Goal: Complete application form

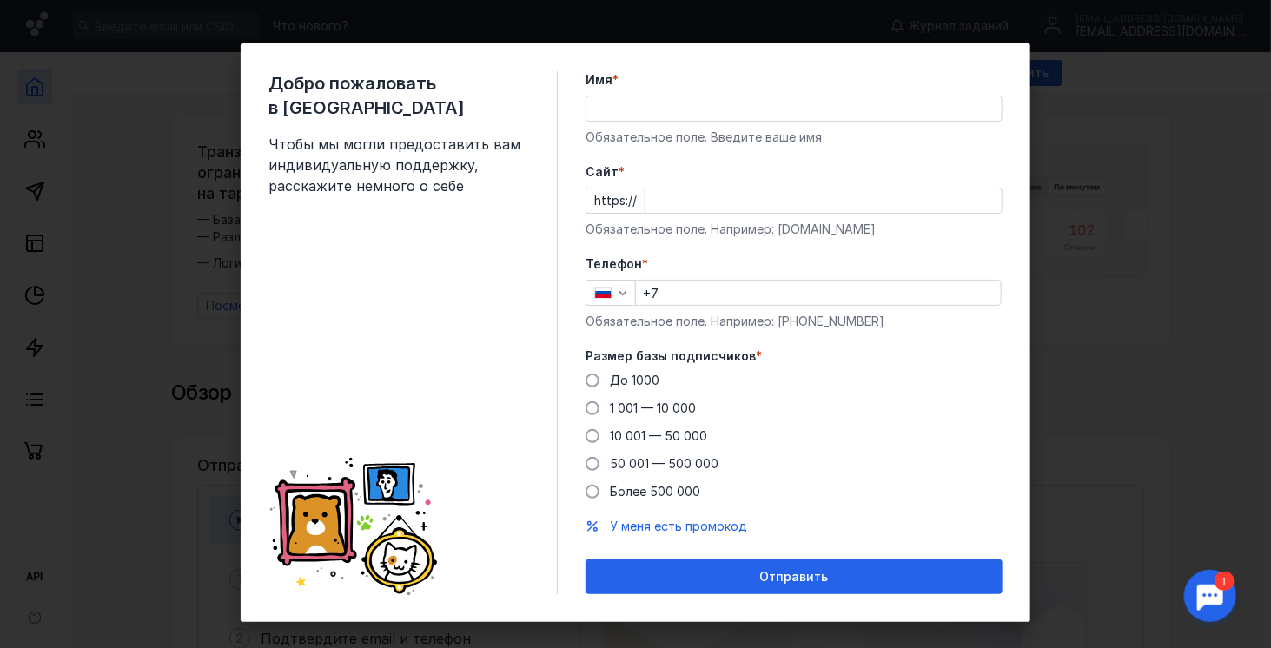
click at [651, 105] on input "Имя *" at bounding box center [793, 108] width 415 height 24
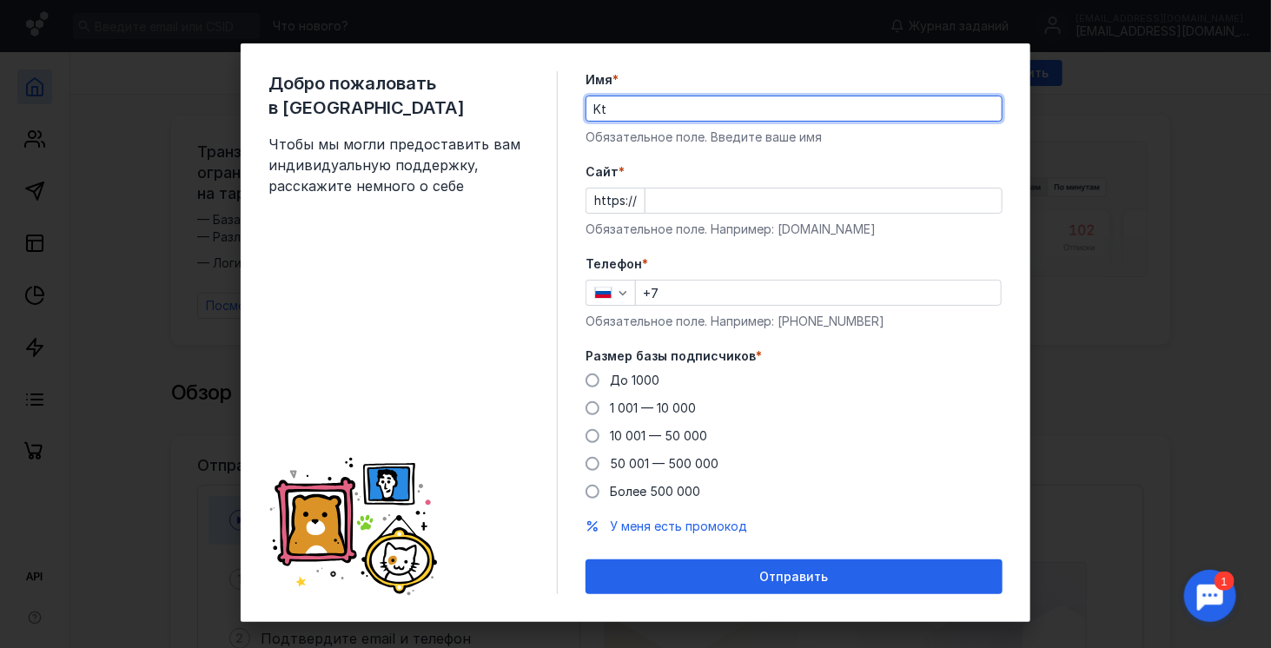
type input "K"
type input "Ле"
click at [660, 198] on input "Cайт *" at bounding box center [823, 200] width 356 height 24
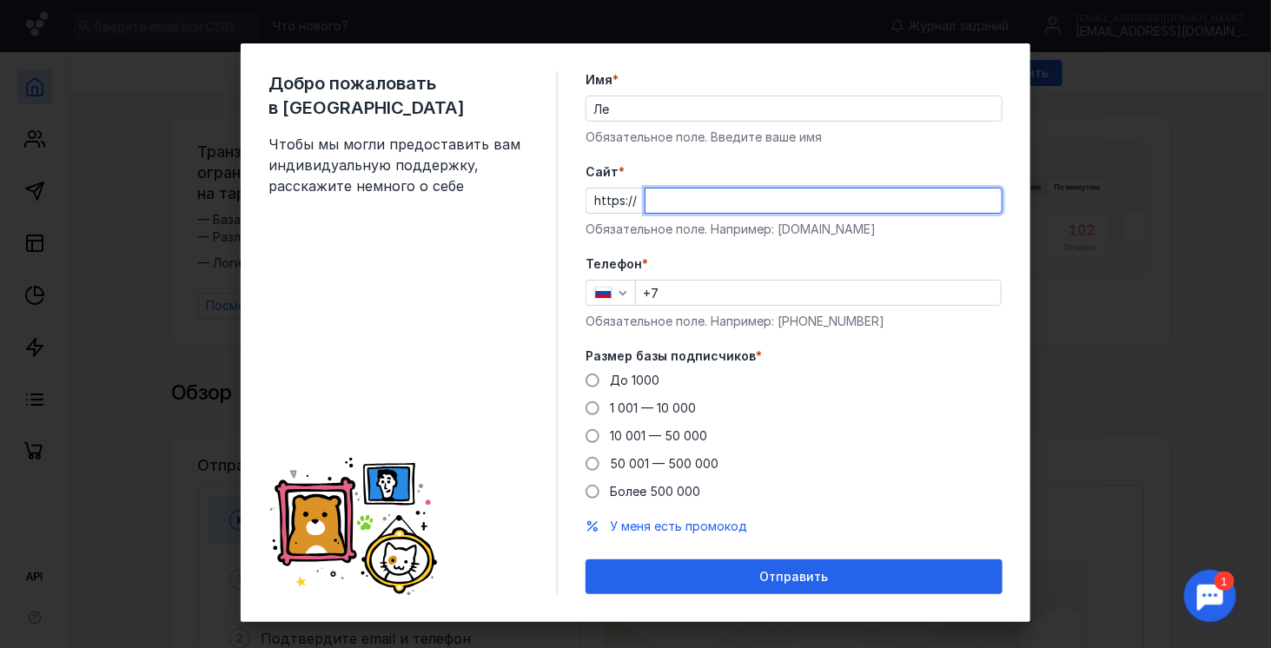
paste input "[DOMAIN_NAME][URL]"
type input "[DOMAIN_NAME][URL]"
click at [640, 109] on input "Ле" at bounding box center [793, 108] width 415 height 24
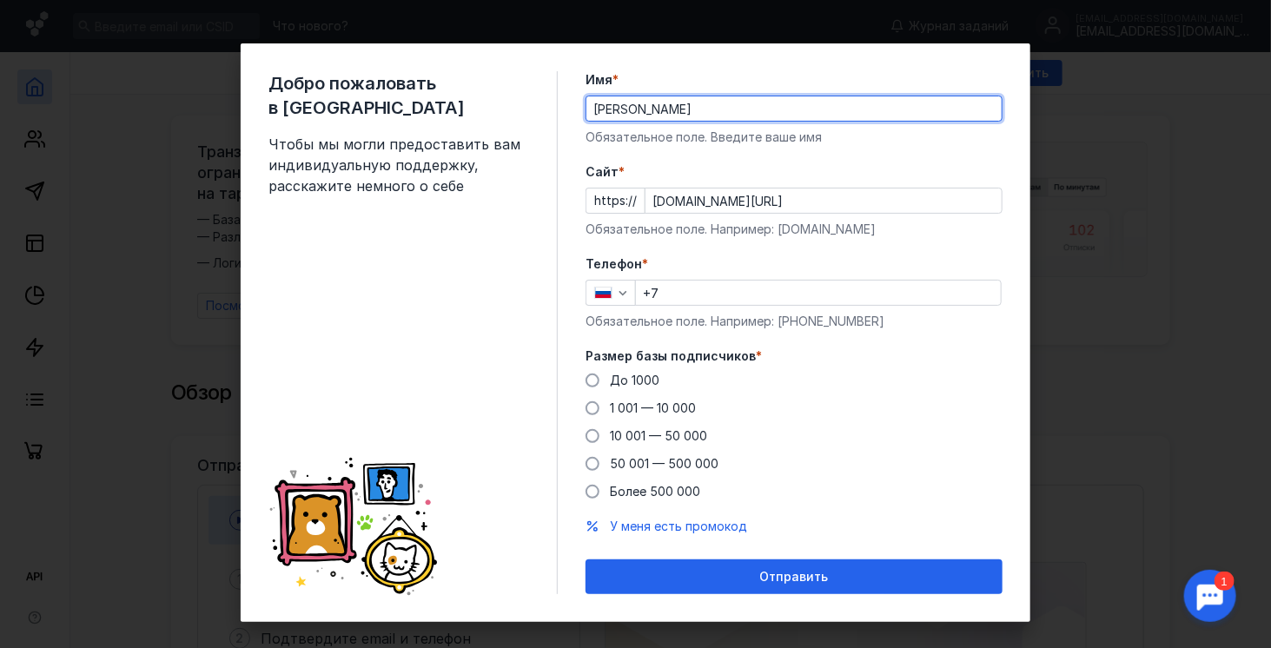
type input "[PERSON_NAME]"
click at [709, 294] on input "+7" at bounding box center [818, 293] width 365 height 24
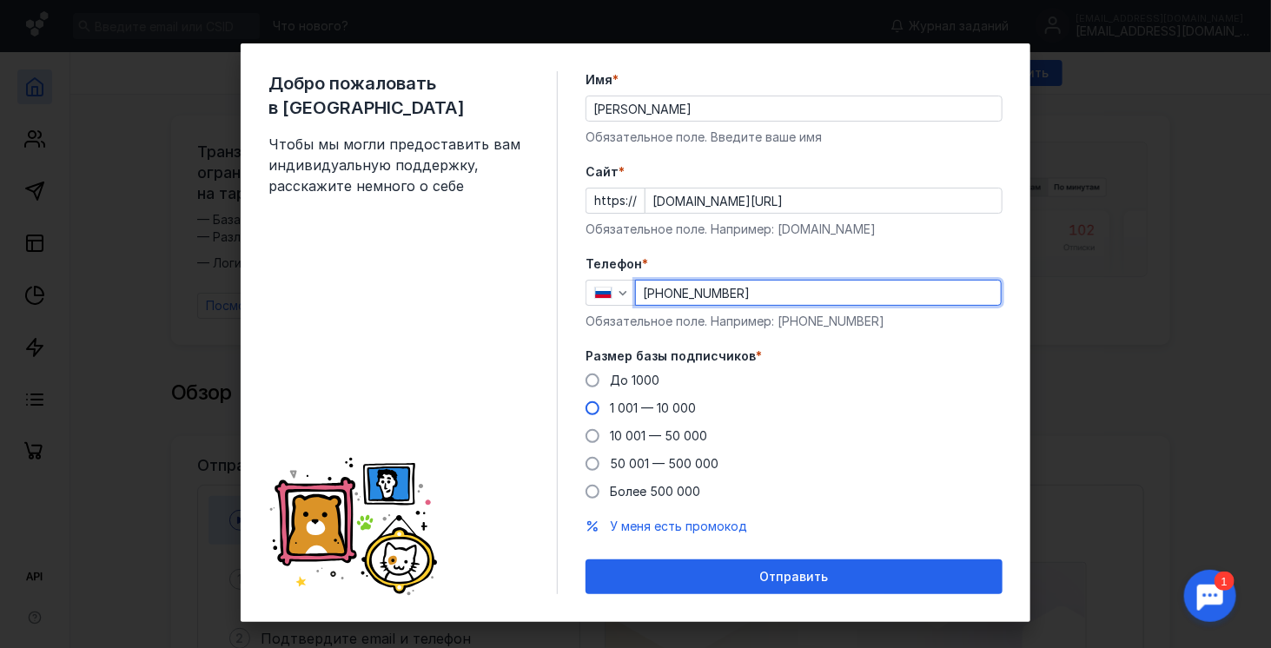
type input "[PHONE_NUMBER]"
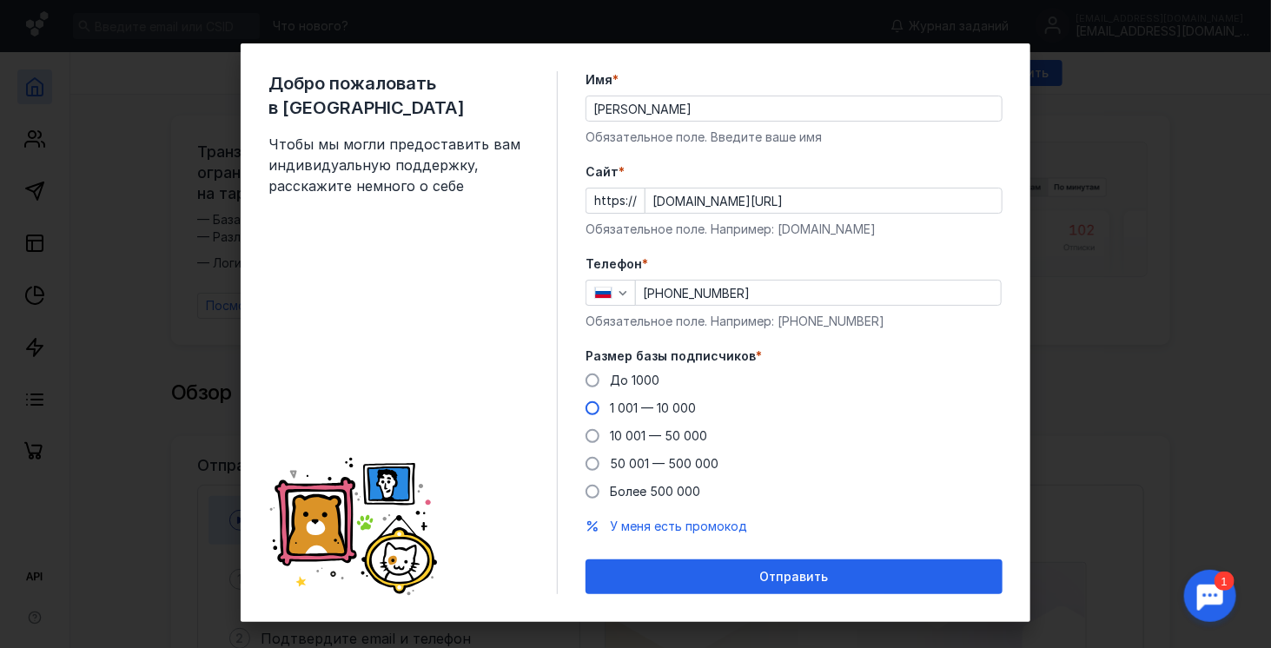
click at [587, 405] on span at bounding box center [592, 408] width 14 height 14
click at [0, 0] on input "1 001 — 10 000" at bounding box center [0, 0] width 0 height 0
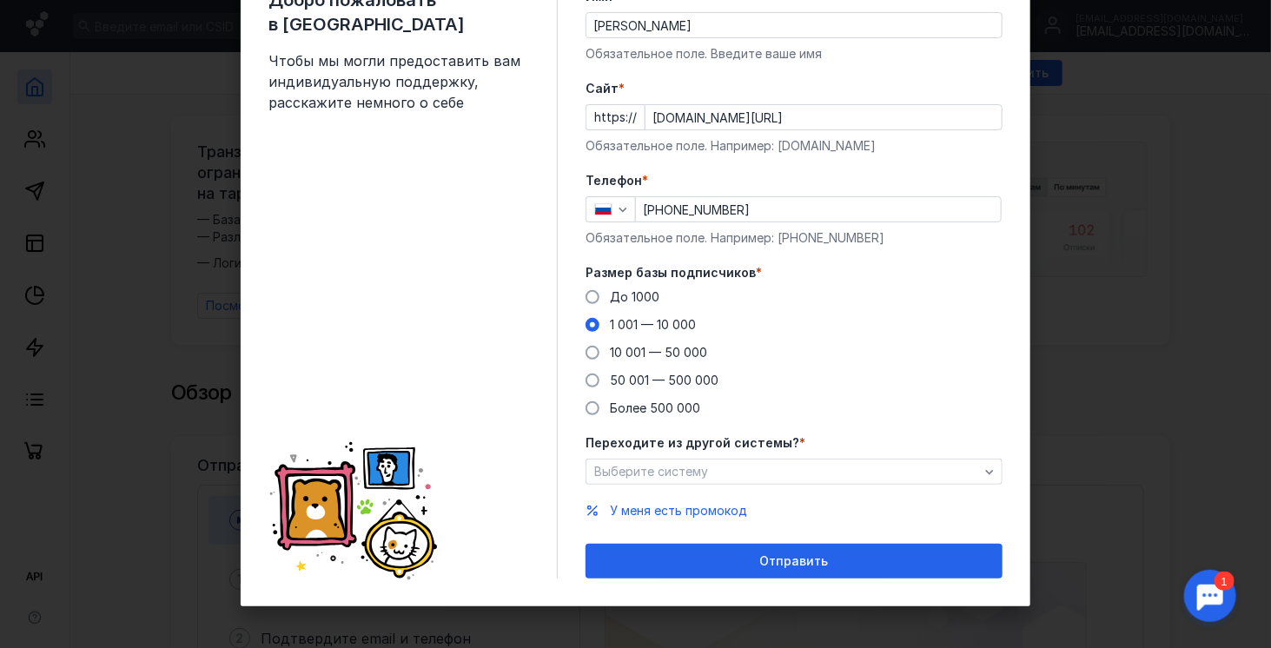
scroll to position [84, 0]
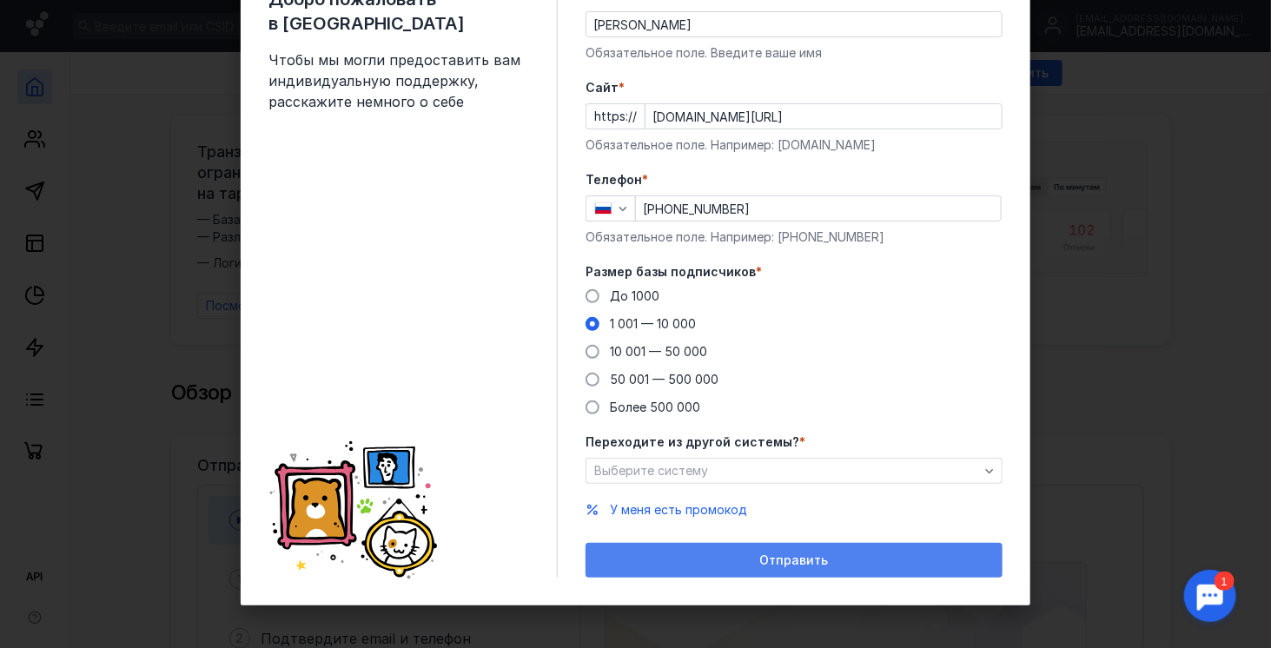
click at [815, 557] on span "Отправить" at bounding box center [794, 560] width 69 height 15
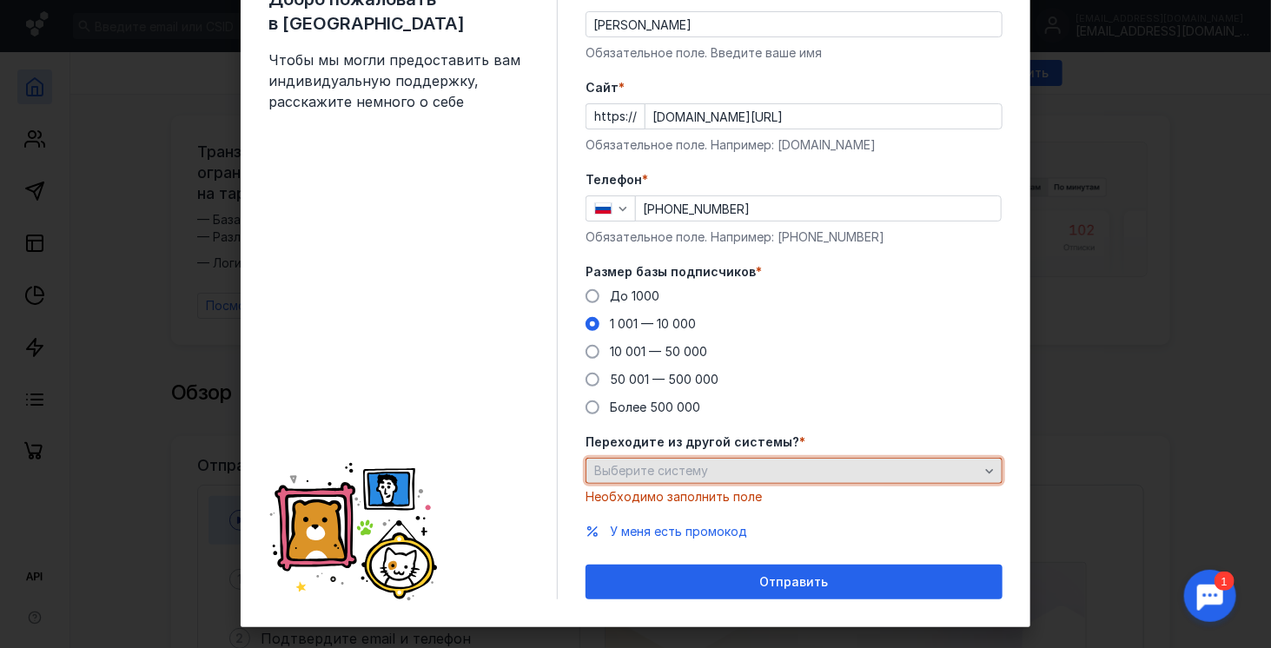
click at [725, 468] on div "Выберите систему" at bounding box center [787, 471] width 394 height 15
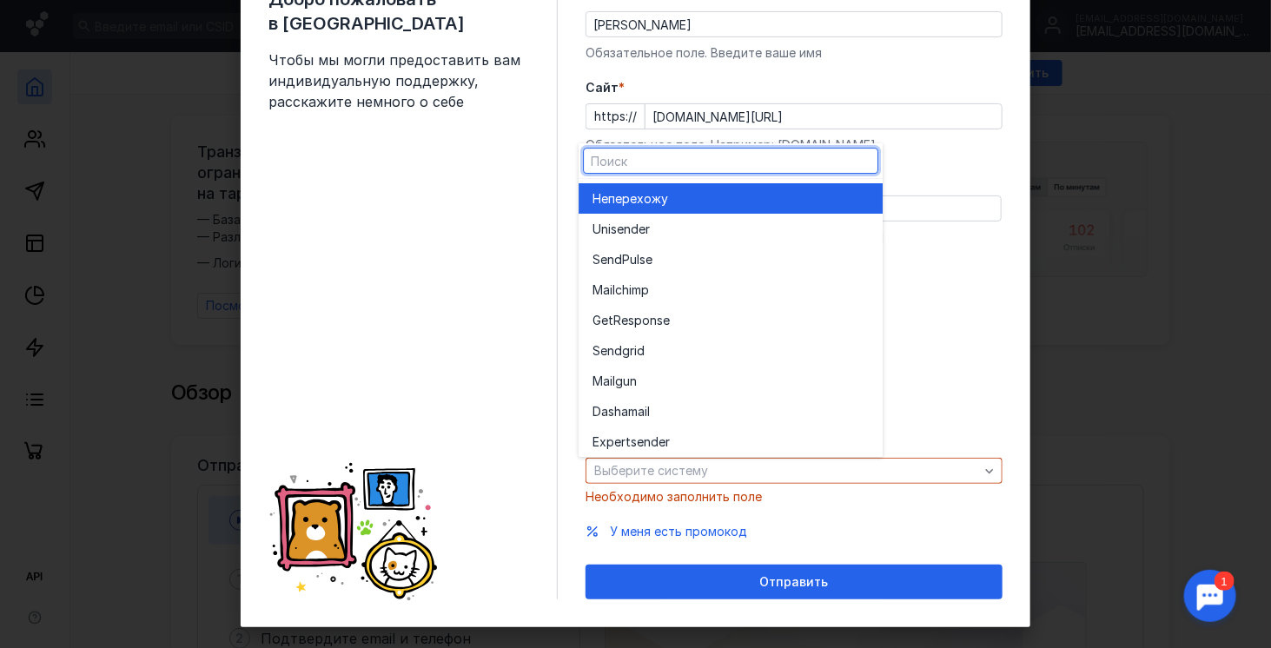
click at [677, 209] on div "Не перехожу" at bounding box center [730, 198] width 276 height 30
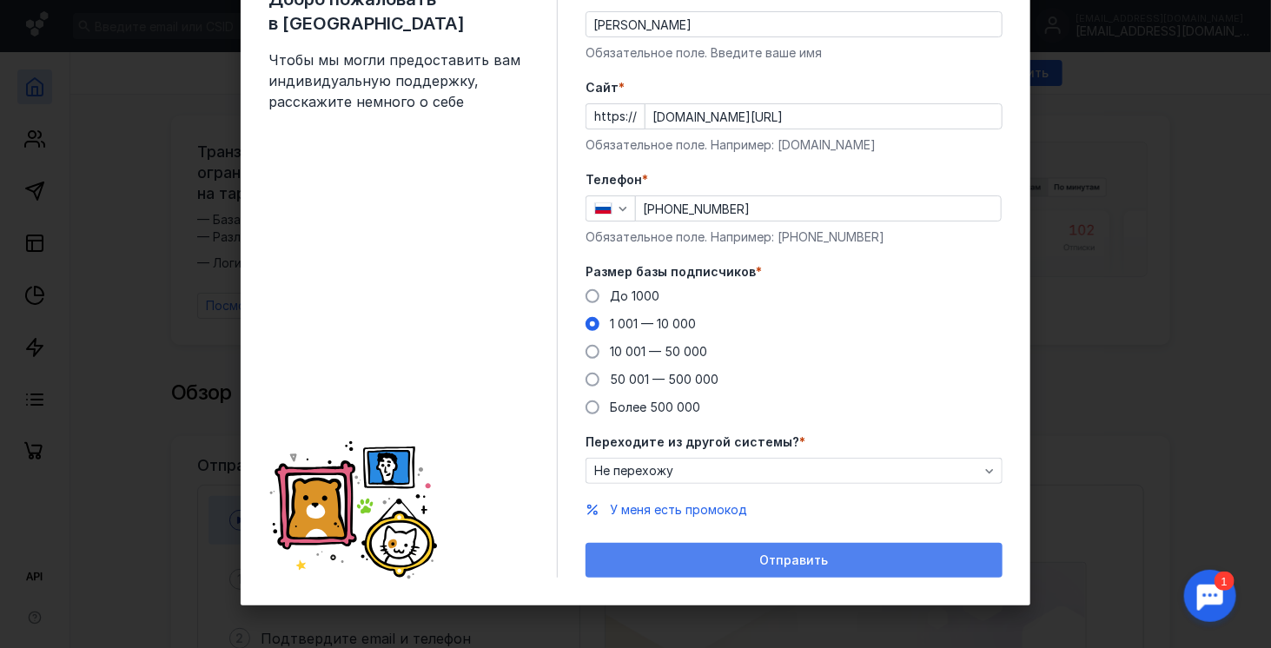
click at [783, 562] on span "Отправить" at bounding box center [794, 560] width 69 height 15
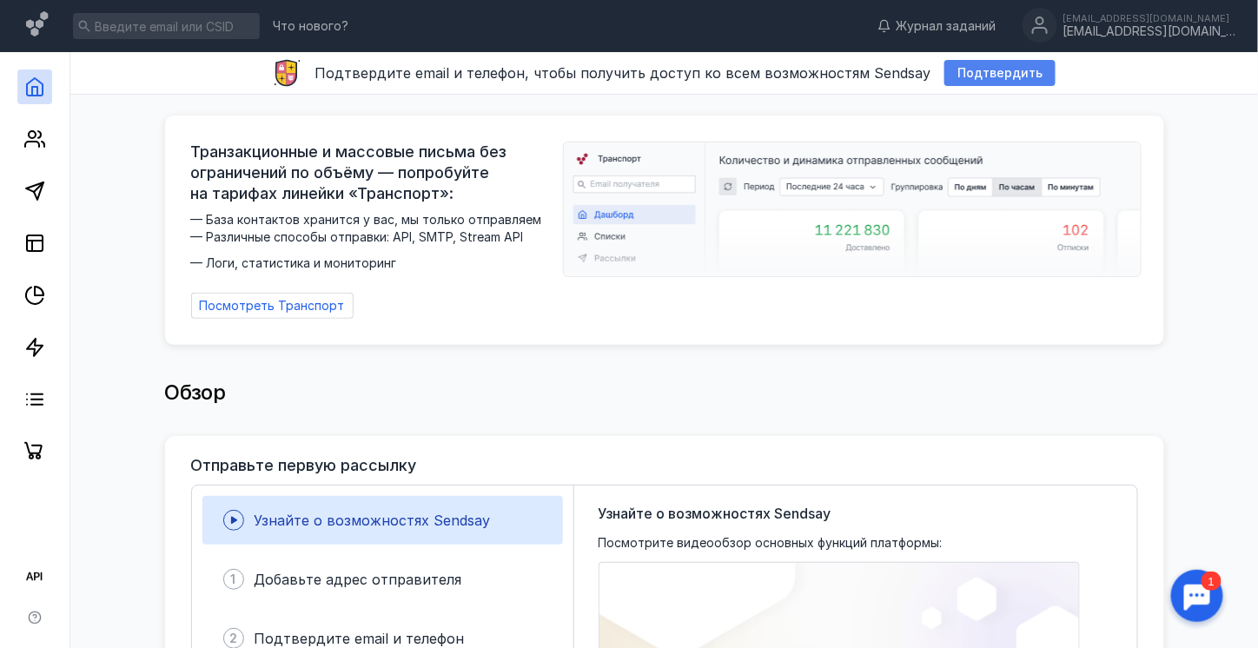
click at [995, 69] on span "Подтвердить" at bounding box center [999, 73] width 85 height 15
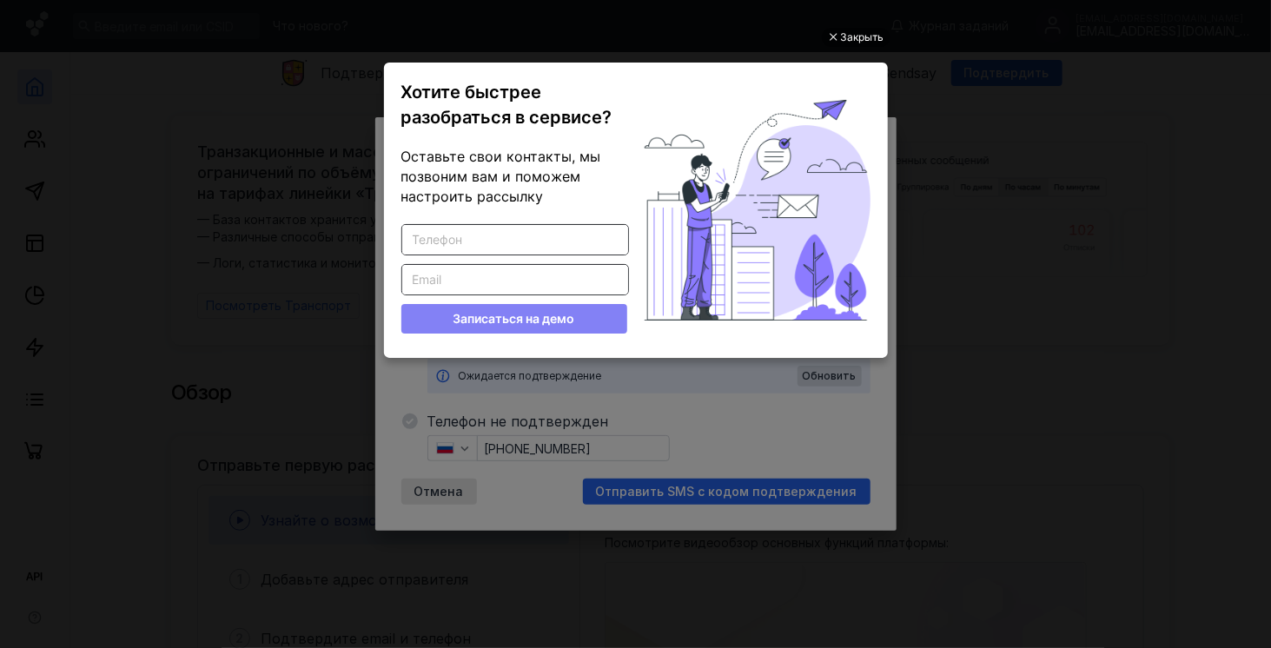
scroll to position [0, 0]
click at [856, 33] on div "Закрыть" at bounding box center [862, 37] width 43 height 19
